Goal: Task Accomplishment & Management: Use online tool/utility

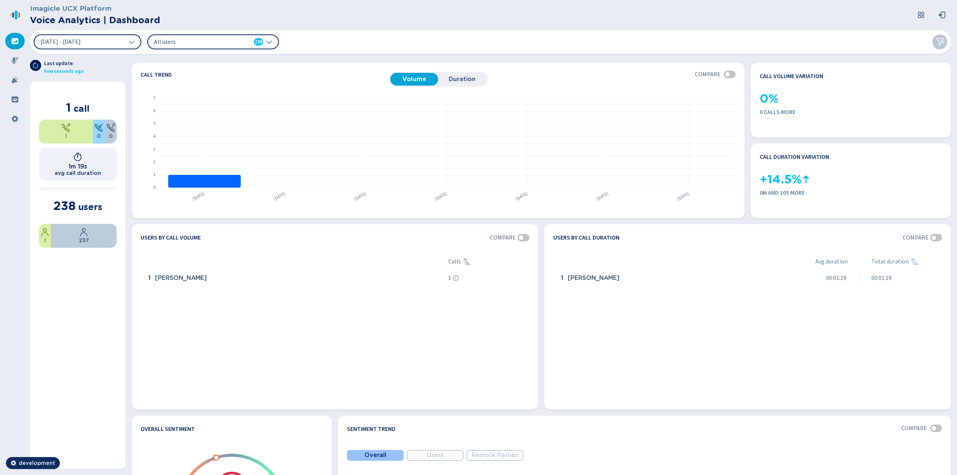
click at [270, 22] on header "Imagicle UCX Platform Voice Analytics | Dashboard" at bounding box center [492, 15] width 924 height 30
click at [12, 61] on icon at bounding box center [14, 60] width 7 height 7
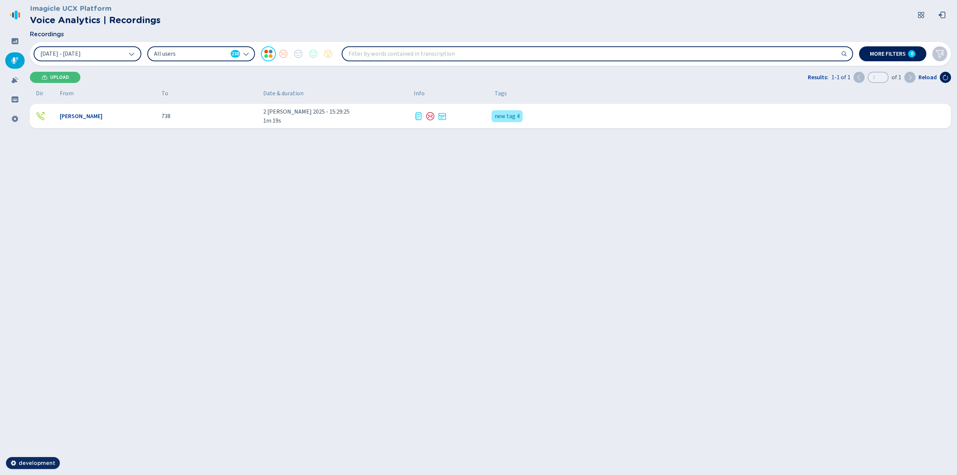
click at [250, 123] on div "[PERSON_NAME] 738 2 [PERSON_NAME] 2025 - 15:29:25 1m 19s new tag 4 {{hiddenTags…" at bounding box center [490, 116] width 921 height 24
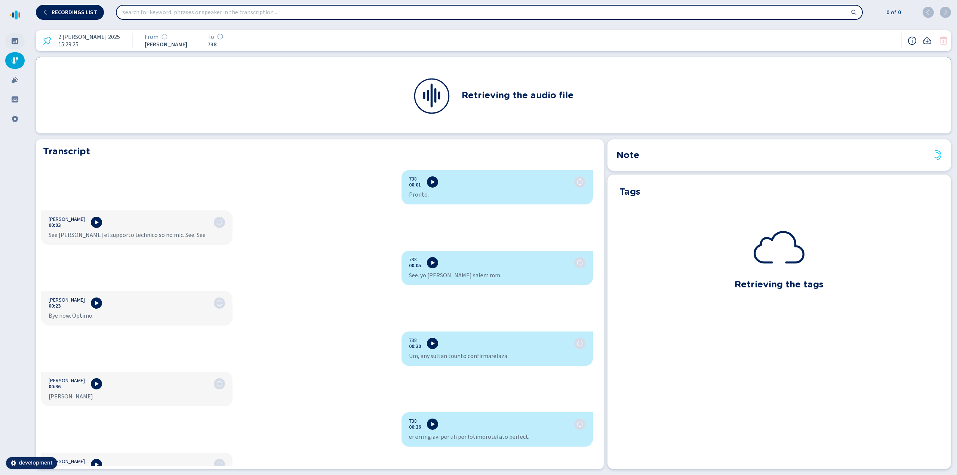
click at [16, 39] on icon at bounding box center [15, 41] width 7 height 6
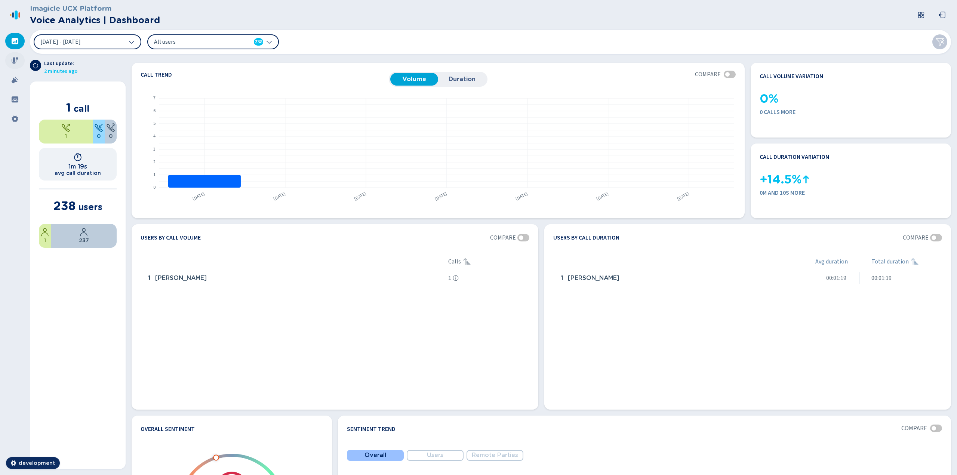
click at [15, 61] on icon at bounding box center [14, 60] width 7 height 7
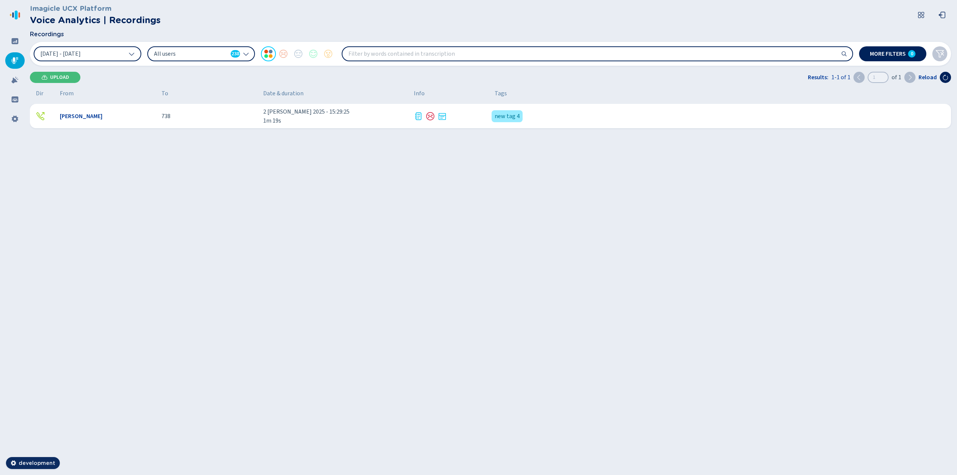
click at [92, 121] on div "[PERSON_NAME] 738 2 [PERSON_NAME] 2025 - 15:29:25 1m 19s new tag 4 {{hiddenTags…" at bounding box center [490, 116] width 921 height 24
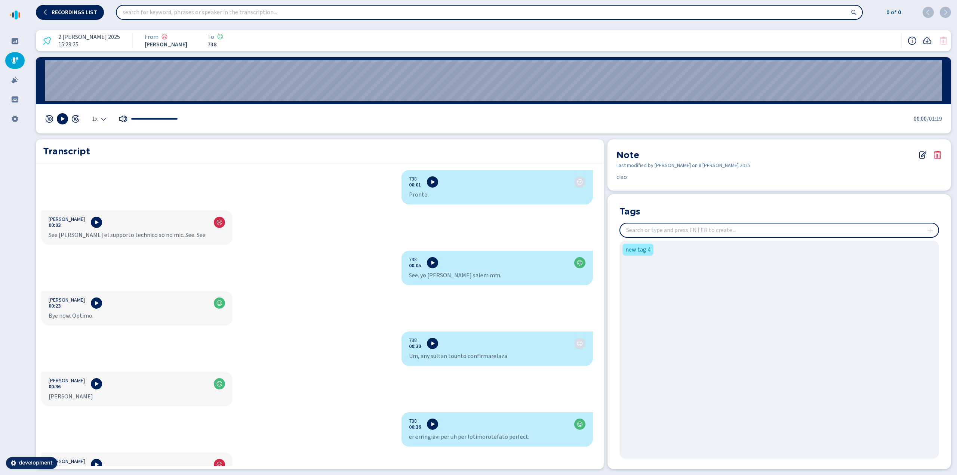
click at [924, 156] on icon at bounding box center [922, 154] width 6 height 7
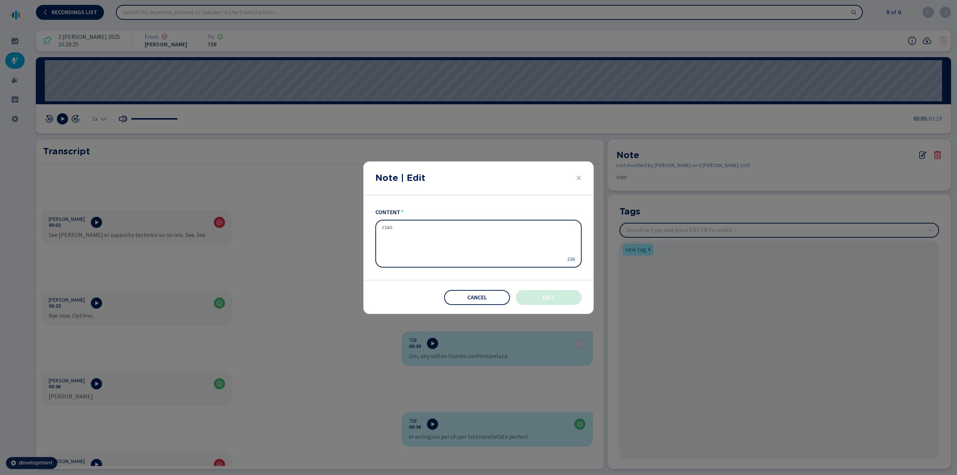
click at [454, 235] on textarea "ciao" at bounding box center [472, 243] width 181 height 39
type textarea "ciao2"
click at [545, 300] on span "Edit" at bounding box center [549, 297] width 12 height 6
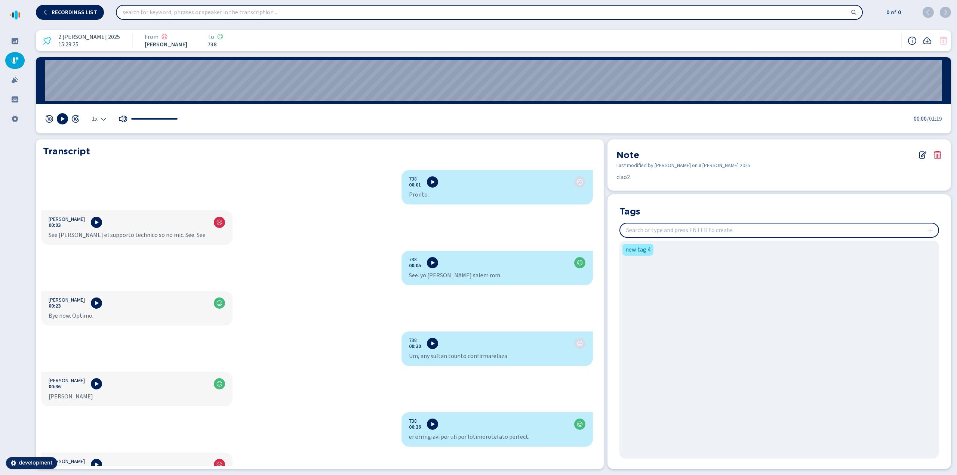
click at [684, 234] on input "insert" at bounding box center [779, 229] width 318 height 13
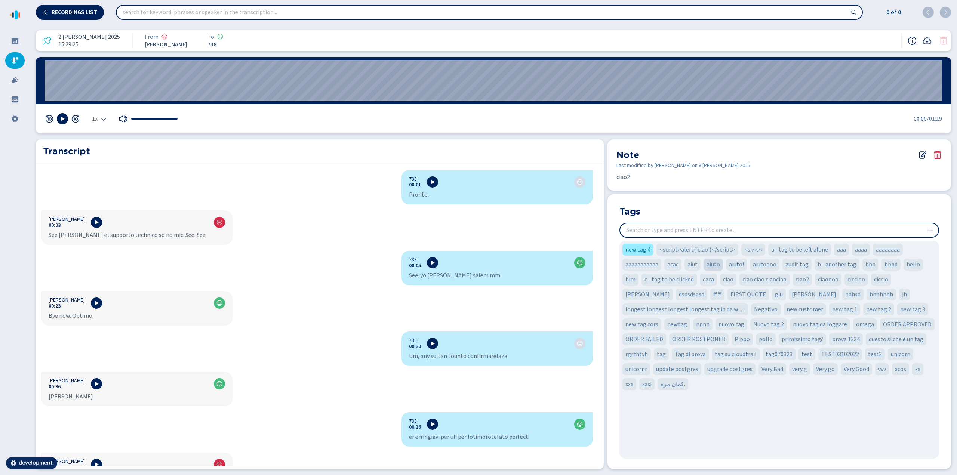
click at [703, 266] on div "aiuto" at bounding box center [712, 265] width 19 height 12
